Goal: Navigation & Orientation: Understand site structure

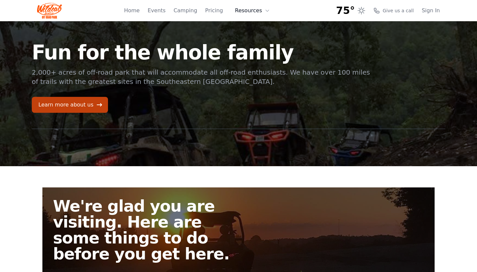
click at [251, 13] on button "Resources" at bounding box center [252, 10] width 43 height 13
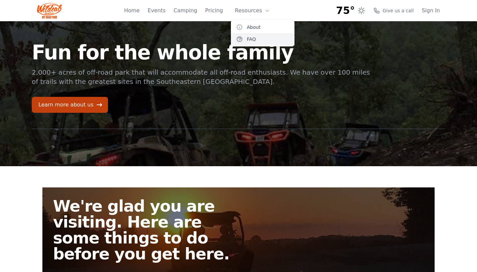
click at [252, 39] on link "FAQ" at bounding box center [263, 39] width 64 height 12
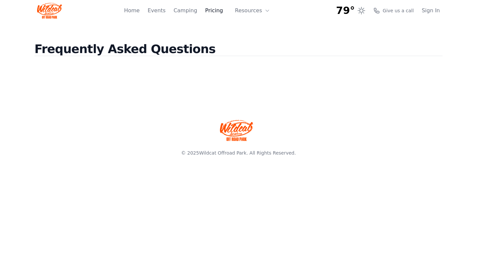
click at [221, 12] on link "Pricing" at bounding box center [214, 11] width 18 height 8
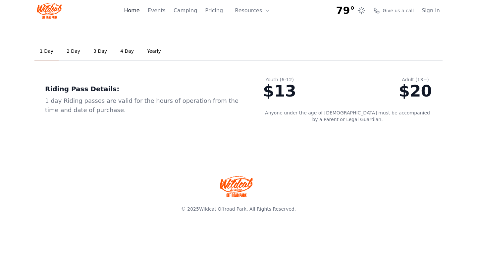
click at [140, 11] on link "Home" at bounding box center [132, 11] width 16 height 8
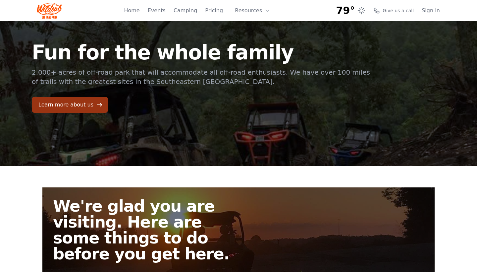
click at [75, 99] on link "Learn more about us" at bounding box center [70, 105] width 76 height 16
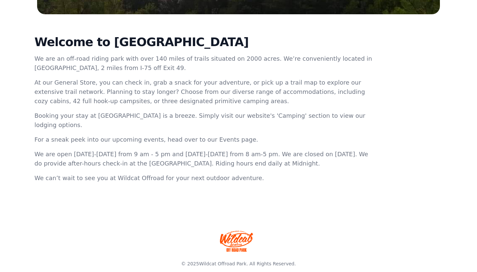
scroll to position [221, 0]
